Goal: Task Accomplishment & Management: Manage account settings

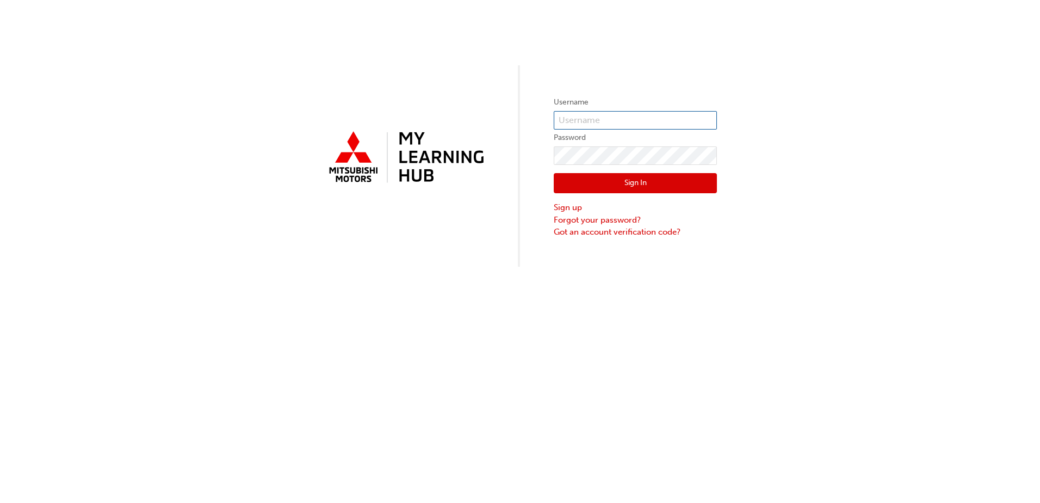
type input "0005923786"
click at [627, 185] on button "Sign In" at bounding box center [635, 183] width 163 height 21
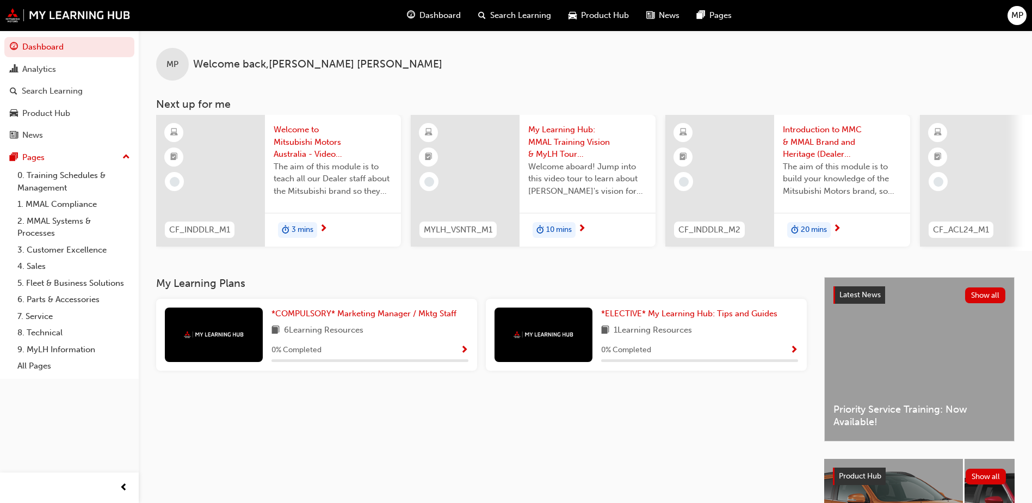
click at [174, 68] on span "MP" at bounding box center [172, 64] width 12 height 13
click at [267, 18] on span "MP" at bounding box center [1017, 15] width 12 height 13
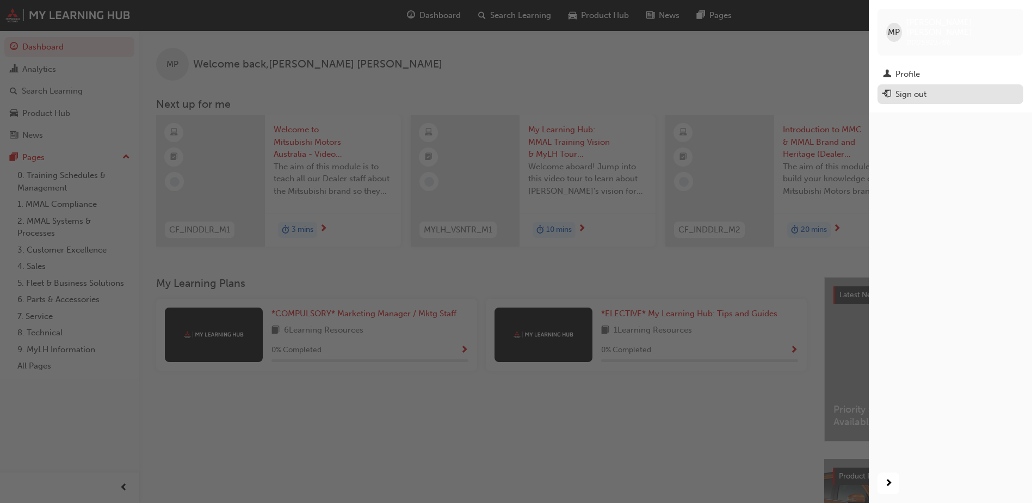
click at [267, 88] on div "Sign out" at bounding box center [910, 94] width 31 height 13
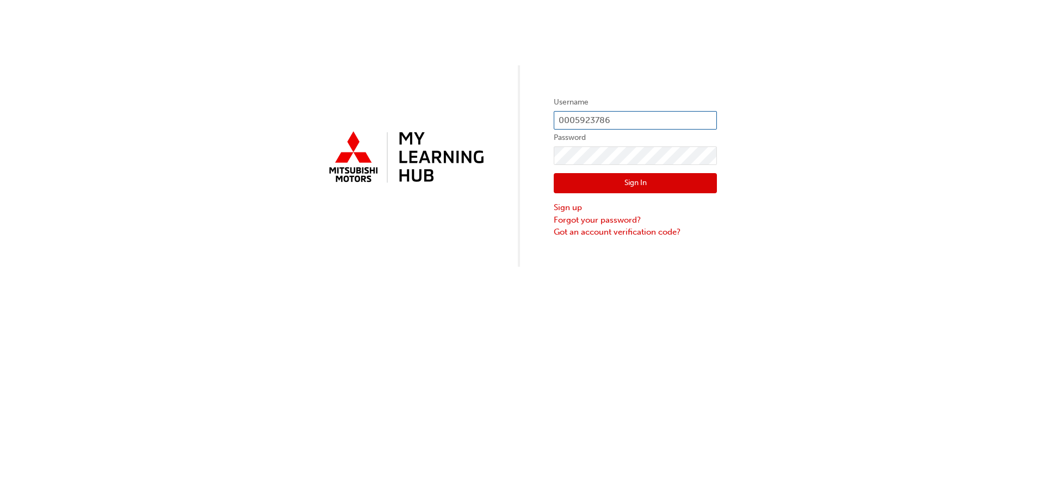
click at [630, 120] on input "0005923786" at bounding box center [635, 120] width 163 height 18
type input "0005986911"
click at [537, 156] on div "Username 0005986911 Password Sign In Sign up Forgot your password? Got an accou…" at bounding box center [520, 133] width 1040 height 267
click button "Sign In" at bounding box center [635, 183] width 163 height 21
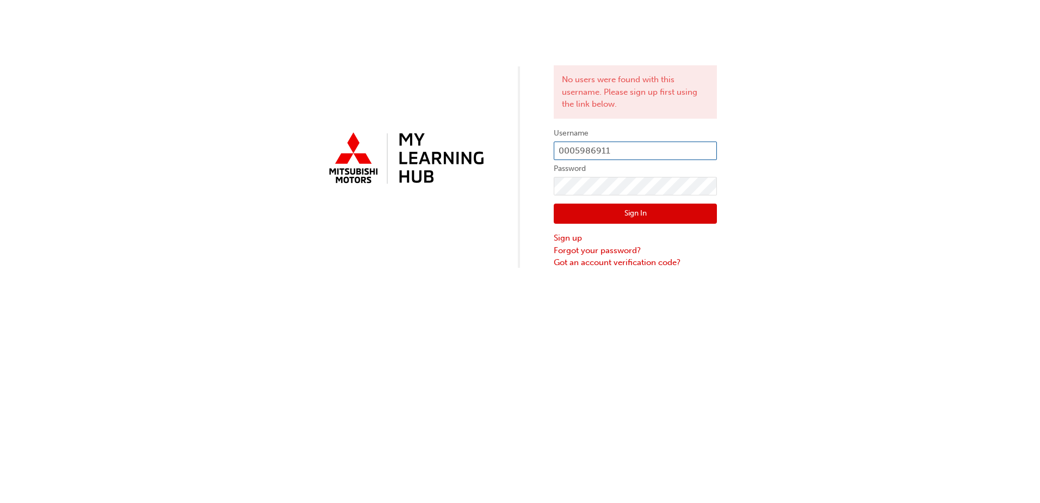
click at [577, 154] on input "0005986911" at bounding box center [635, 150] width 163 height 18
type input "5986911"
click at [620, 213] on button "Sign In" at bounding box center [635, 213] width 163 height 21
click at [557, 153] on input "5986911" at bounding box center [635, 150] width 163 height 18
type input "0005986911"
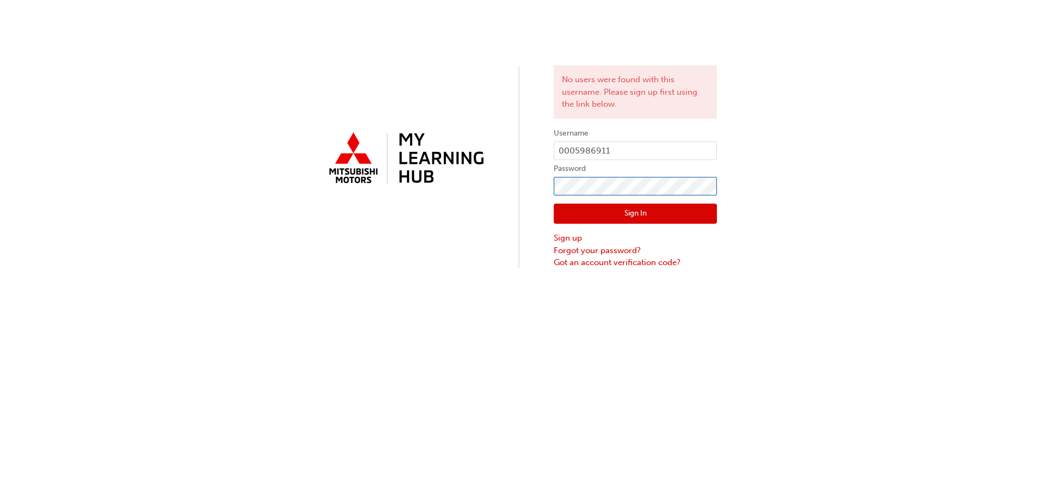
click at [525, 186] on div "No users were found with this username. Please sign up first using the link bel…" at bounding box center [520, 134] width 1040 height 269
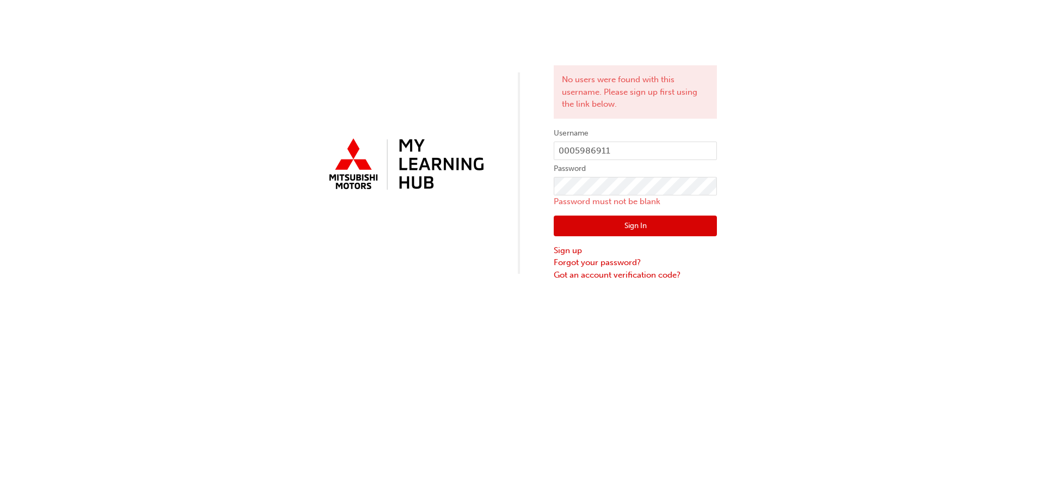
click at [426, 327] on div "No users were found with this username. Please sign up first using the link bel…" at bounding box center [520, 251] width 1040 height 503
click at [631, 225] on button "Sign In" at bounding box center [635, 225] width 163 height 21
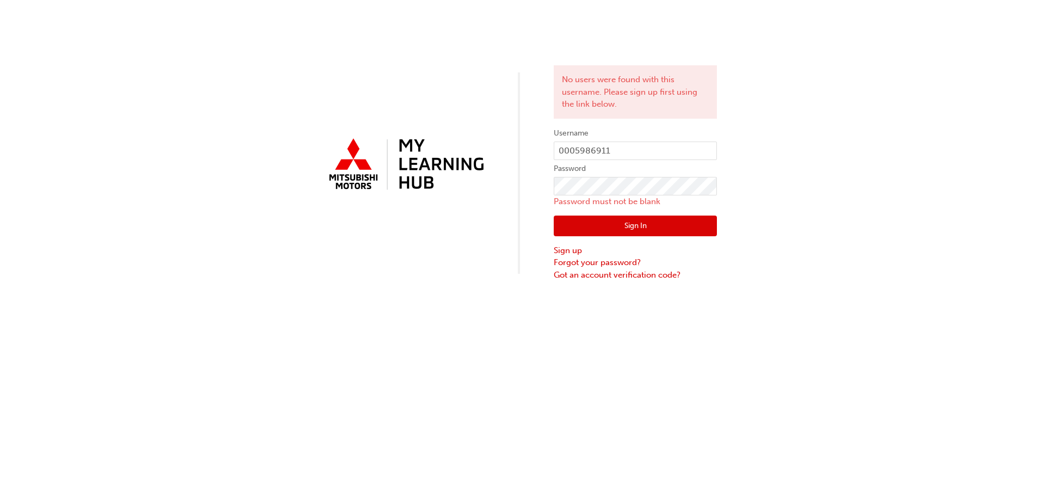
click at [631, 225] on button "Sign In" at bounding box center [635, 225] width 163 height 21
click at [555, 251] on link "Sign up" at bounding box center [635, 250] width 163 height 13
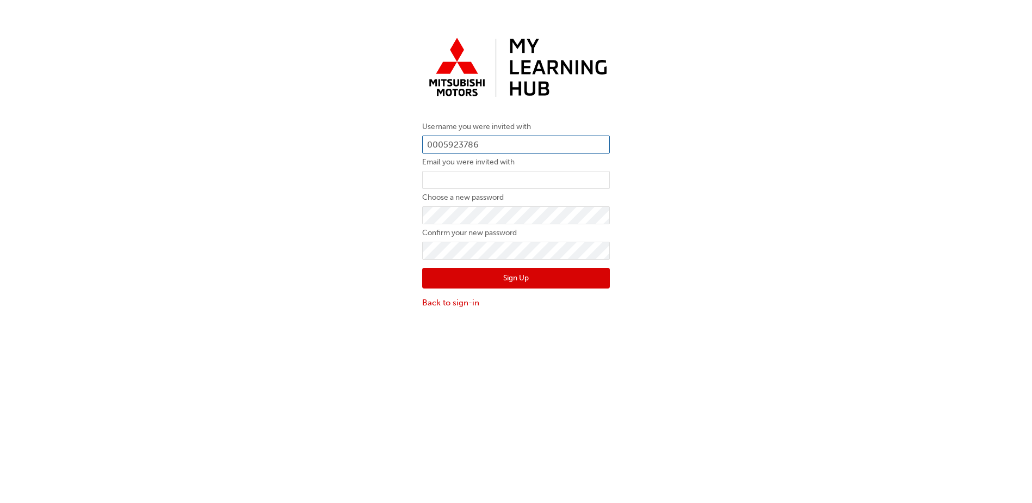
click at [511, 137] on input "0005923786" at bounding box center [516, 144] width 188 height 18
drag, startPoint x: 511, startPoint y: 137, endPoint x: 387, endPoint y: 151, distance: 124.3
click at [387, 151] on div "Username you were invited with 0005923786 Email you were invited with Choose a …" at bounding box center [516, 170] width 1032 height 292
type input "0005976911"
click at [449, 182] on input "email" at bounding box center [516, 180] width 188 height 18
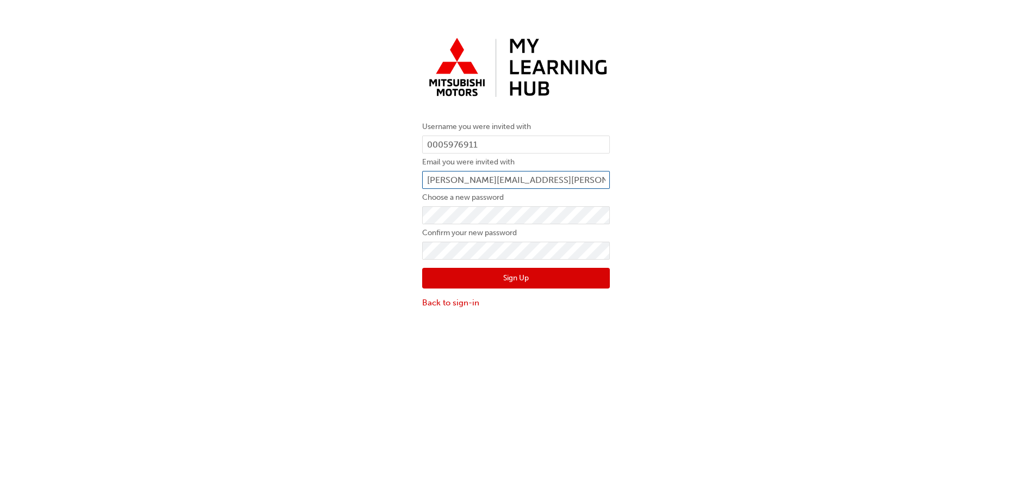
type input "sandy.maharjan@dmgnt.com.au"
click at [390, 213] on div "Username you were invited with 0005976911 Email you were invited with sandy.mah…" at bounding box center [516, 170] width 1032 height 292
click at [308, 270] on div "Username you were invited with 0005976911 Email you were invited with sandy.mah…" at bounding box center [516, 170] width 1032 height 292
click at [194, 394] on div "Username you were invited with 0005976911 Email you were invited with sandy.mah…" at bounding box center [516, 275] width 1032 height 503
click at [501, 276] on button "Sign Up" at bounding box center [516, 278] width 188 height 21
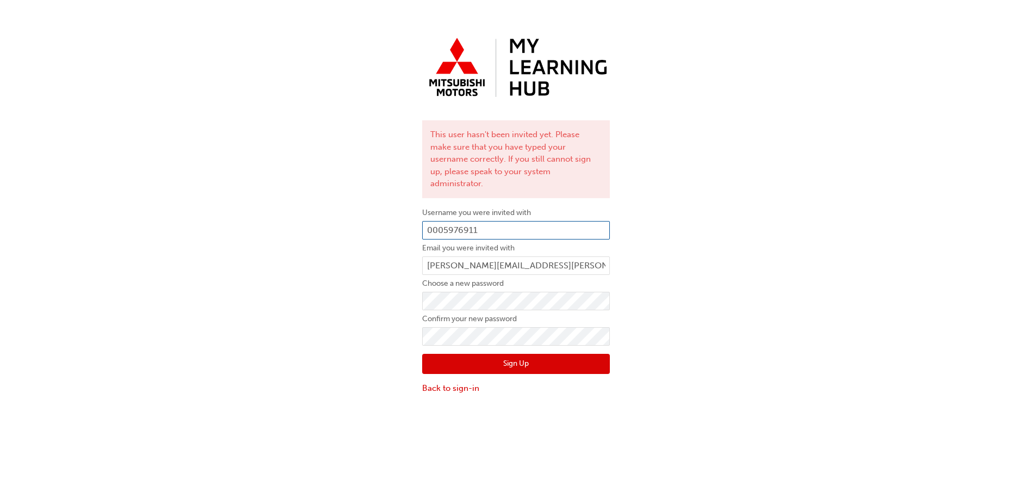
click at [458, 221] on input "0005976911" at bounding box center [516, 230] width 188 height 18
type input "0005986911"
click at [513, 354] on button "Sign Up" at bounding box center [516, 364] width 188 height 21
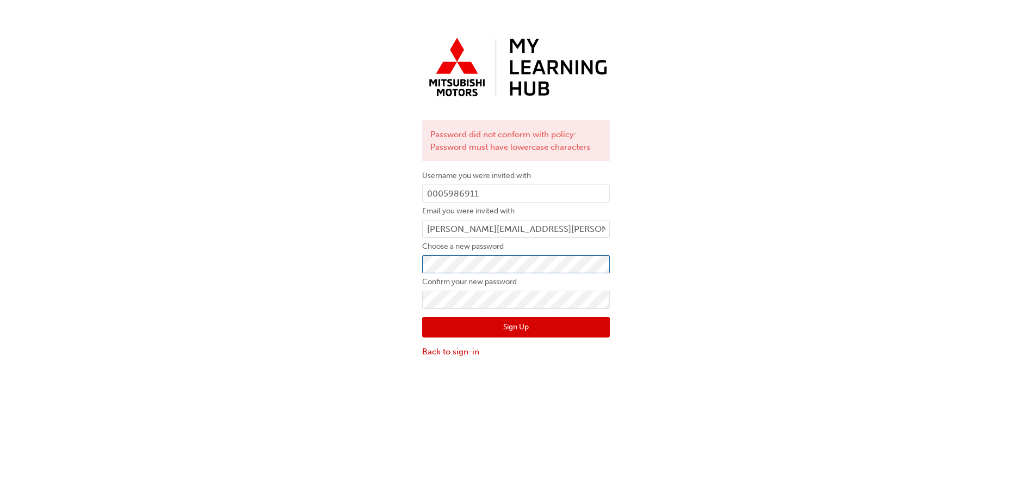
click at [368, 271] on div "Password did not conform with policy: Password must have lowercase characters U…" at bounding box center [516, 194] width 1032 height 341
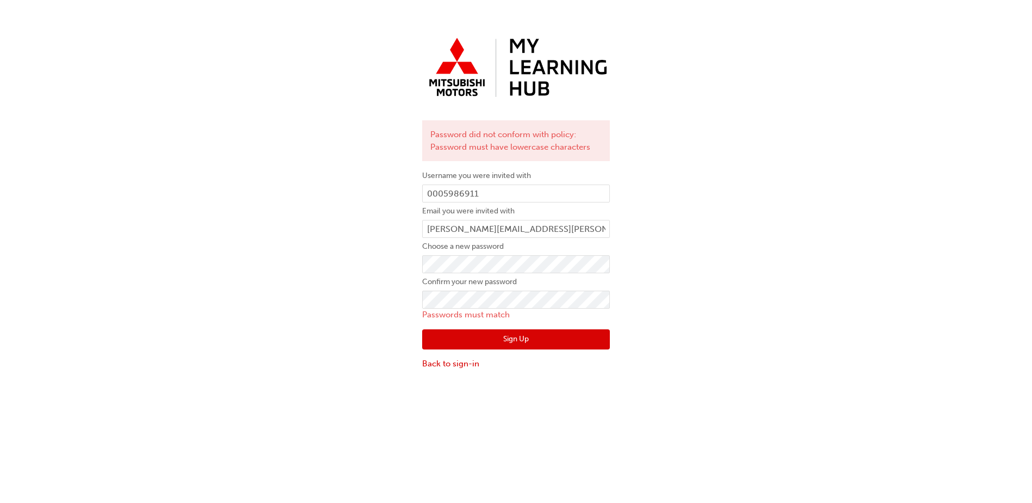
click at [369, 333] on div "Password did not conform with policy: Password must have lowercase characters U…" at bounding box center [516, 201] width 1032 height 354
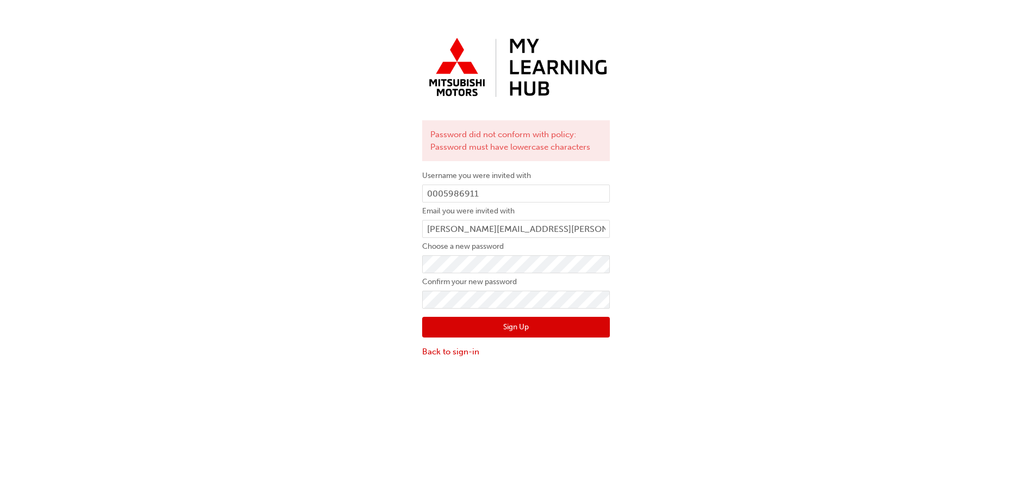
click at [286, 378] on div "Password did not conform with policy: Password must have lowercase characters U…" at bounding box center [516, 275] width 1032 height 503
click at [471, 330] on button "Sign Up" at bounding box center [516, 327] width 188 height 21
click at [359, 268] on div "Password did not conform with policy: Password must have uppercase characters U…" at bounding box center [516, 194] width 1032 height 341
click at [437, 333] on button "Sign Up" at bounding box center [516, 327] width 188 height 21
click at [436, 331] on button "Sign Up" at bounding box center [516, 327] width 188 height 21
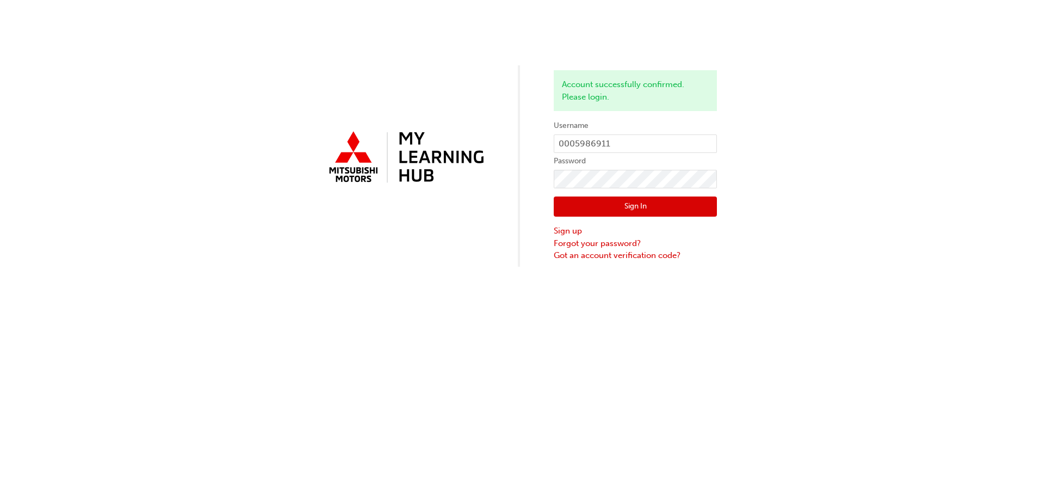
click at [563, 205] on button "Sign In" at bounding box center [635, 206] width 163 height 21
